Goal: Task Accomplishment & Management: Complete application form

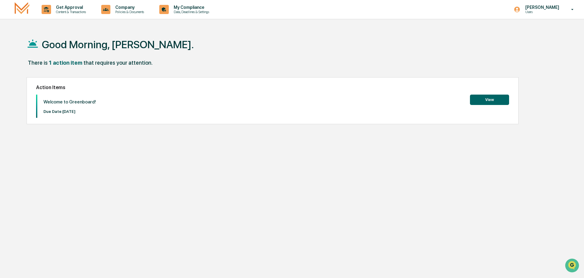
click at [492, 100] on button "View" at bounding box center [489, 100] width 39 height 10
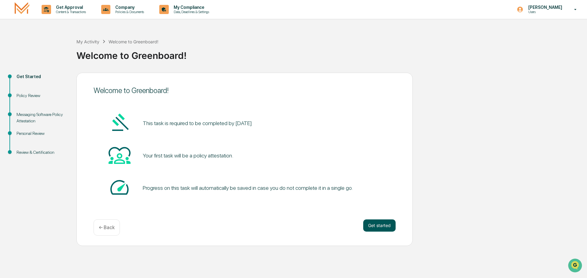
click at [377, 227] on button "Get started" at bounding box center [379, 226] width 32 height 12
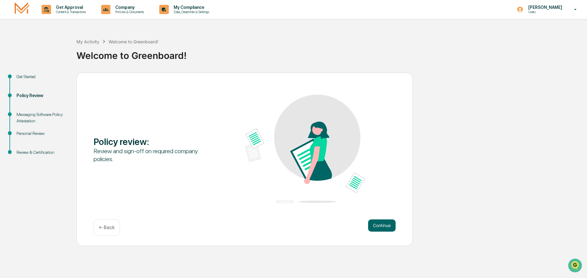
click at [377, 227] on button "Continue" at bounding box center [382, 226] width 28 height 12
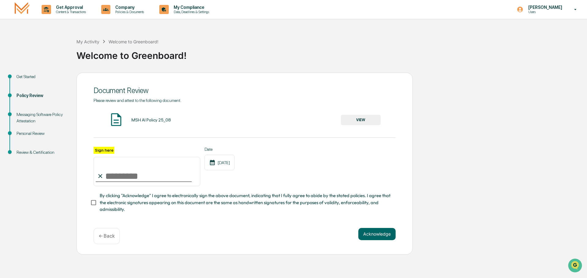
click at [105, 149] on label "Sign here" at bounding box center [104, 150] width 21 height 7
click at [105, 157] on input "Sign here" at bounding box center [147, 171] width 107 height 29
click at [118, 175] on input "Sign here" at bounding box center [147, 171] width 107 height 29
type input "**********"
click at [384, 237] on button "Acknowledge" at bounding box center [376, 234] width 37 height 12
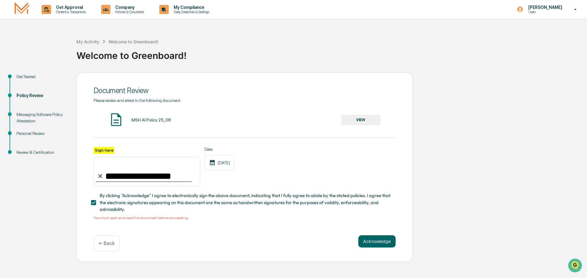
click at [367, 122] on button "VIEW" at bounding box center [361, 120] width 40 height 10
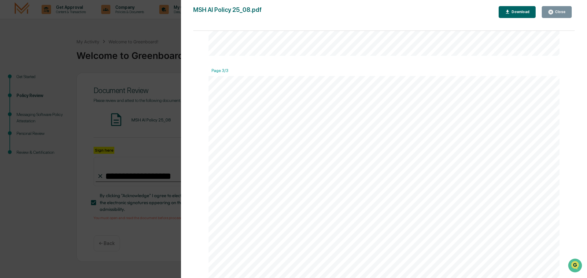
scroll to position [1131, 0]
click at [557, 11] on div "Close" at bounding box center [560, 12] width 12 height 4
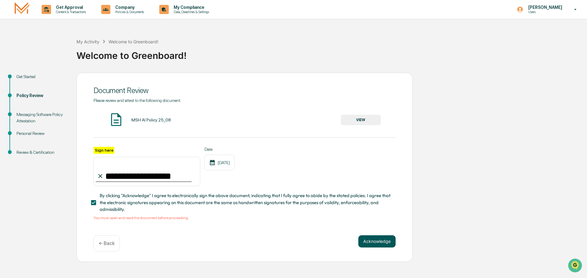
click at [376, 245] on button "Acknowledge" at bounding box center [376, 242] width 37 height 12
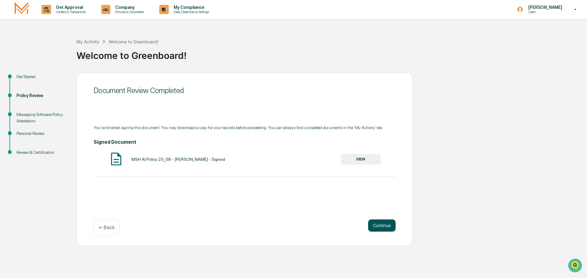
click at [386, 225] on button "Continue" at bounding box center [382, 226] width 28 height 12
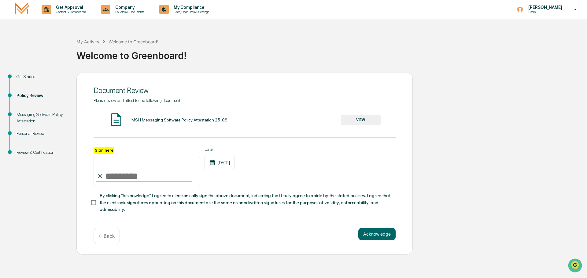
click at [367, 117] on button "VIEW" at bounding box center [361, 120] width 40 height 10
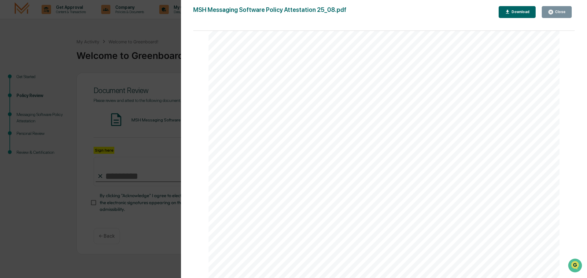
scroll to position [1169, 0]
click at [552, 11] on icon "button" at bounding box center [550, 12] width 5 height 5
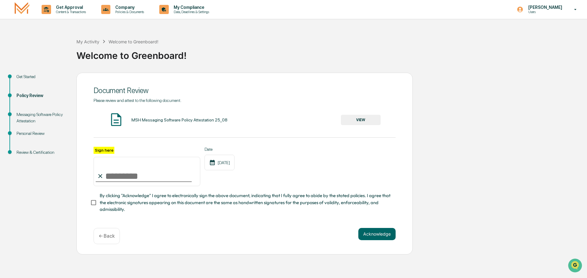
click at [115, 177] on input "Sign here" at bounding box center [147, 171] width 107 height 29
type input "**********"
click at [378, 240] on button "Acknowledge" at bounding box center [376, 234] width 37 height 12
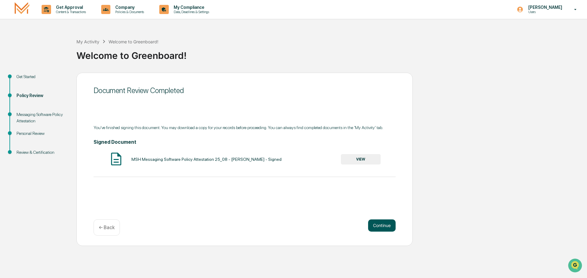
click at [382, 224] on button "Continue" at bounding box center [382, 226] width 28 height 12
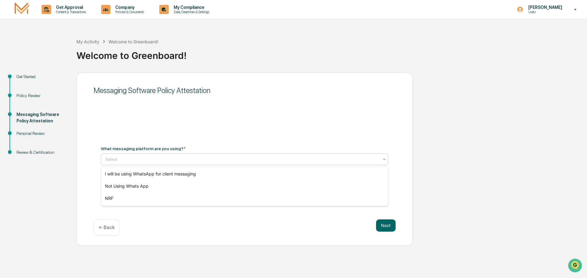
click at [151, 160] on div at bounding box center [241, 160] width 273 height 6
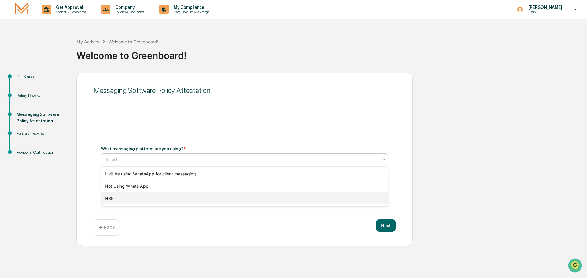
click at [128, 199] on div "NRF" at bounding box center [244, 199] width 287 height 12
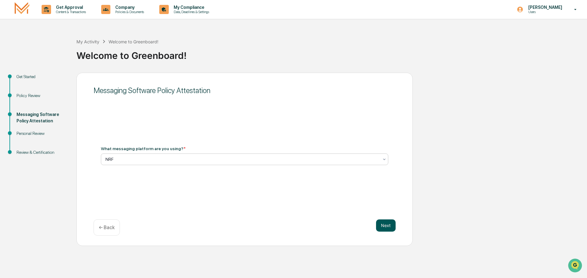
click at [384, 223] on button "Next" at bounding box center [386, 226] width 20 height 12
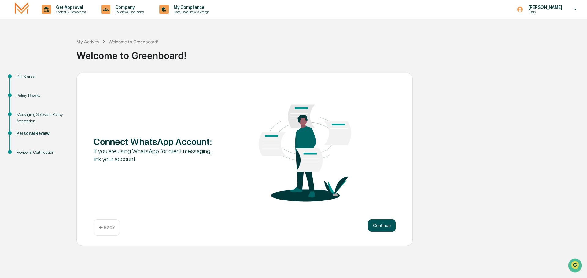
click at [385, 226] on button "Continue" at bounding box center [382, 226] width 28 height 12
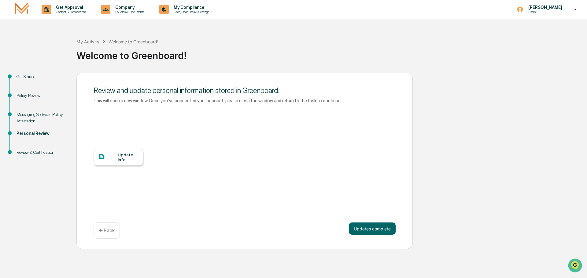
click at [127, 162] on div "Update Info" at bounding box center [119, 157] width 50 height 17
